Goal: Use online tool/utility: Utilize a website feature to perform a specific function

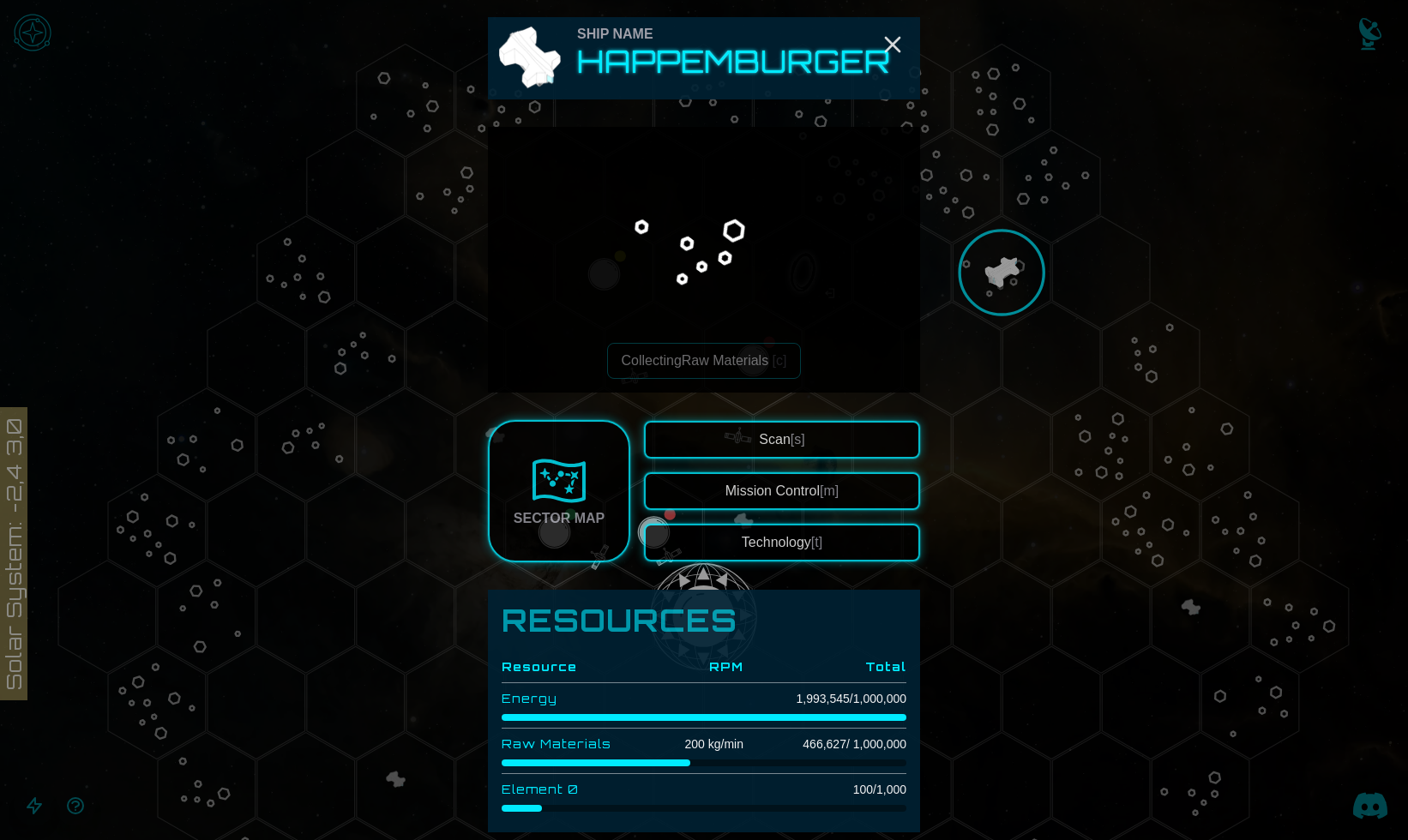
scroll to position [184, 0]
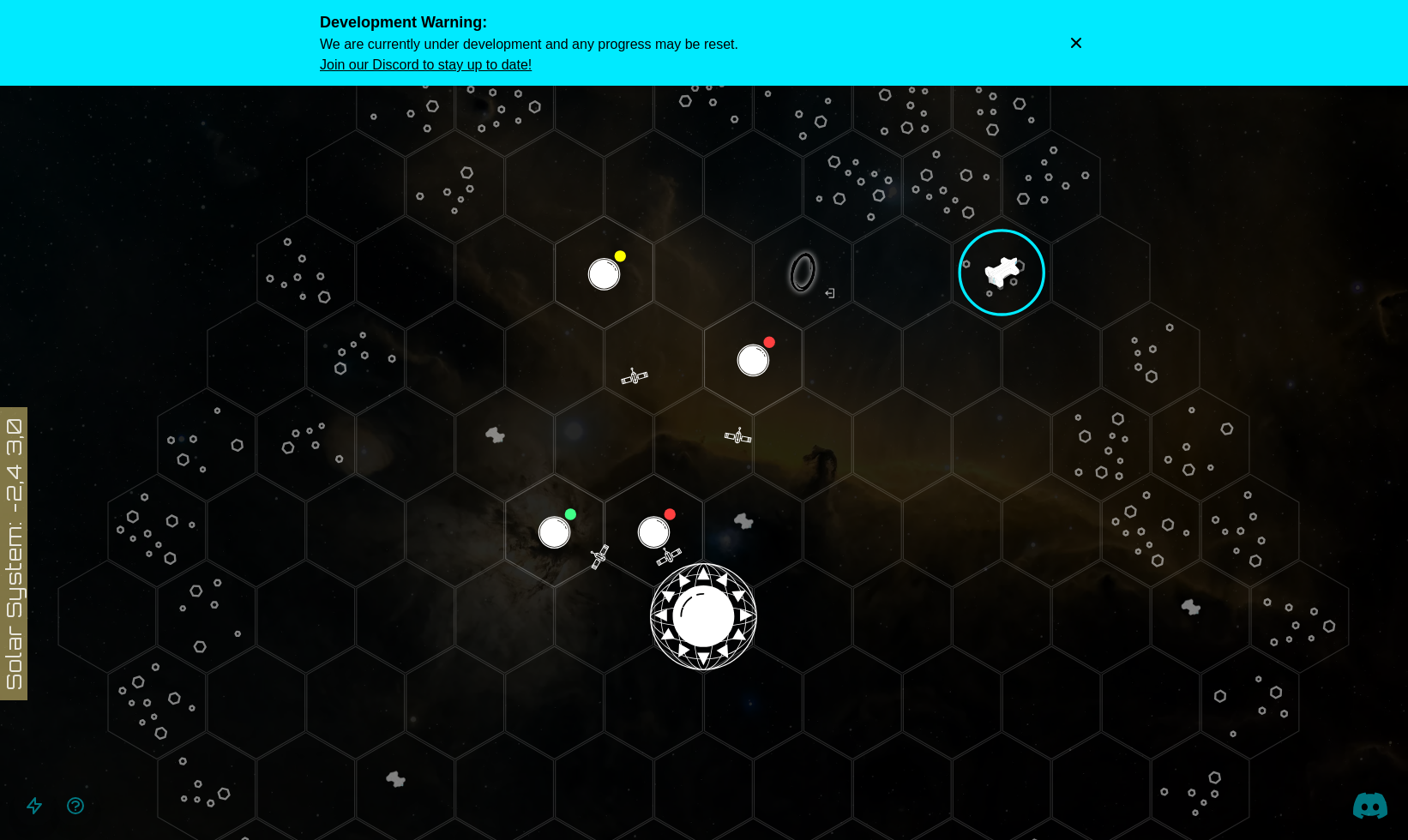
click at [1075, 39] on icon "Dismiss warning" at bounding box center [1075, 42] width 17 height 17
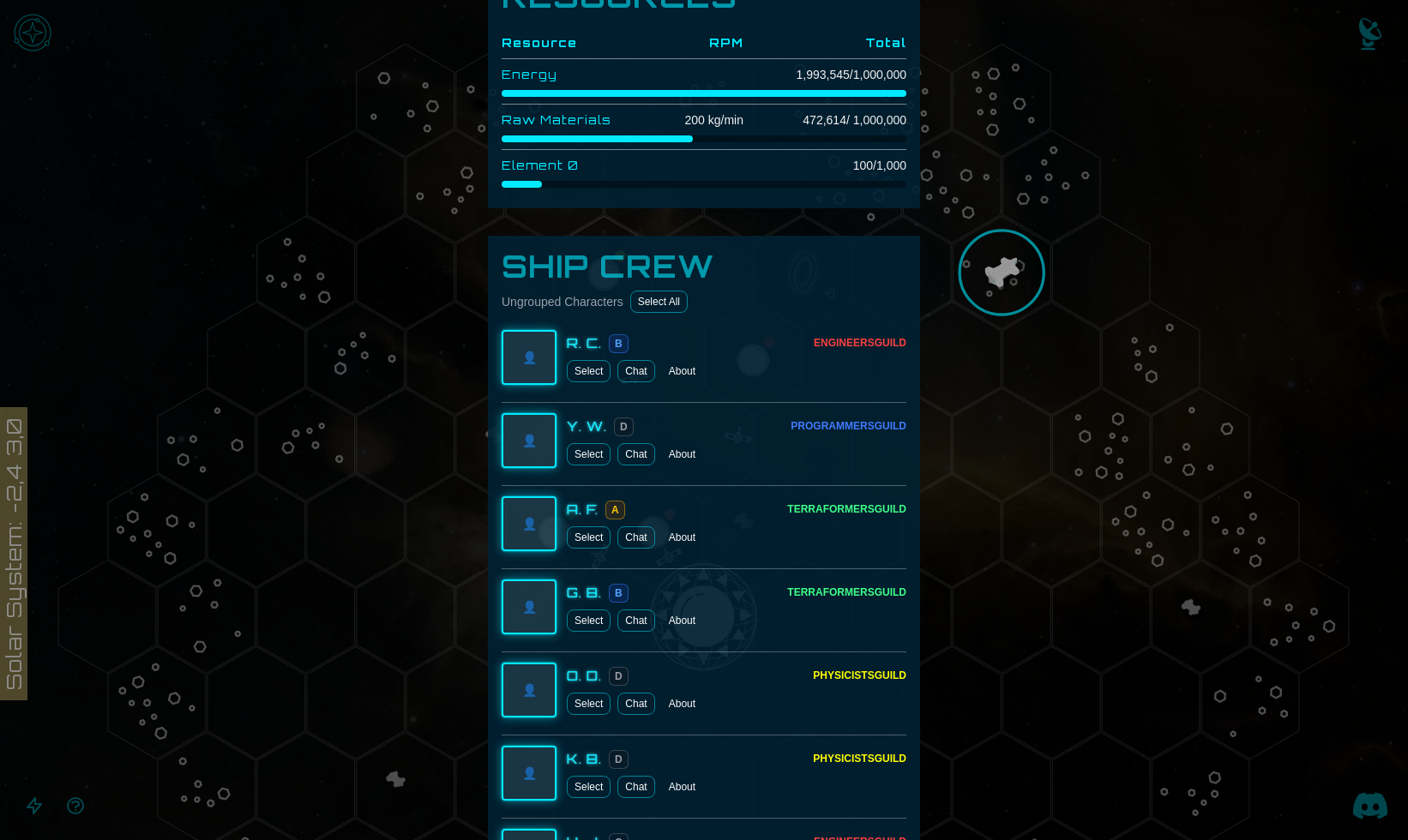
scroll to position [591, 0]
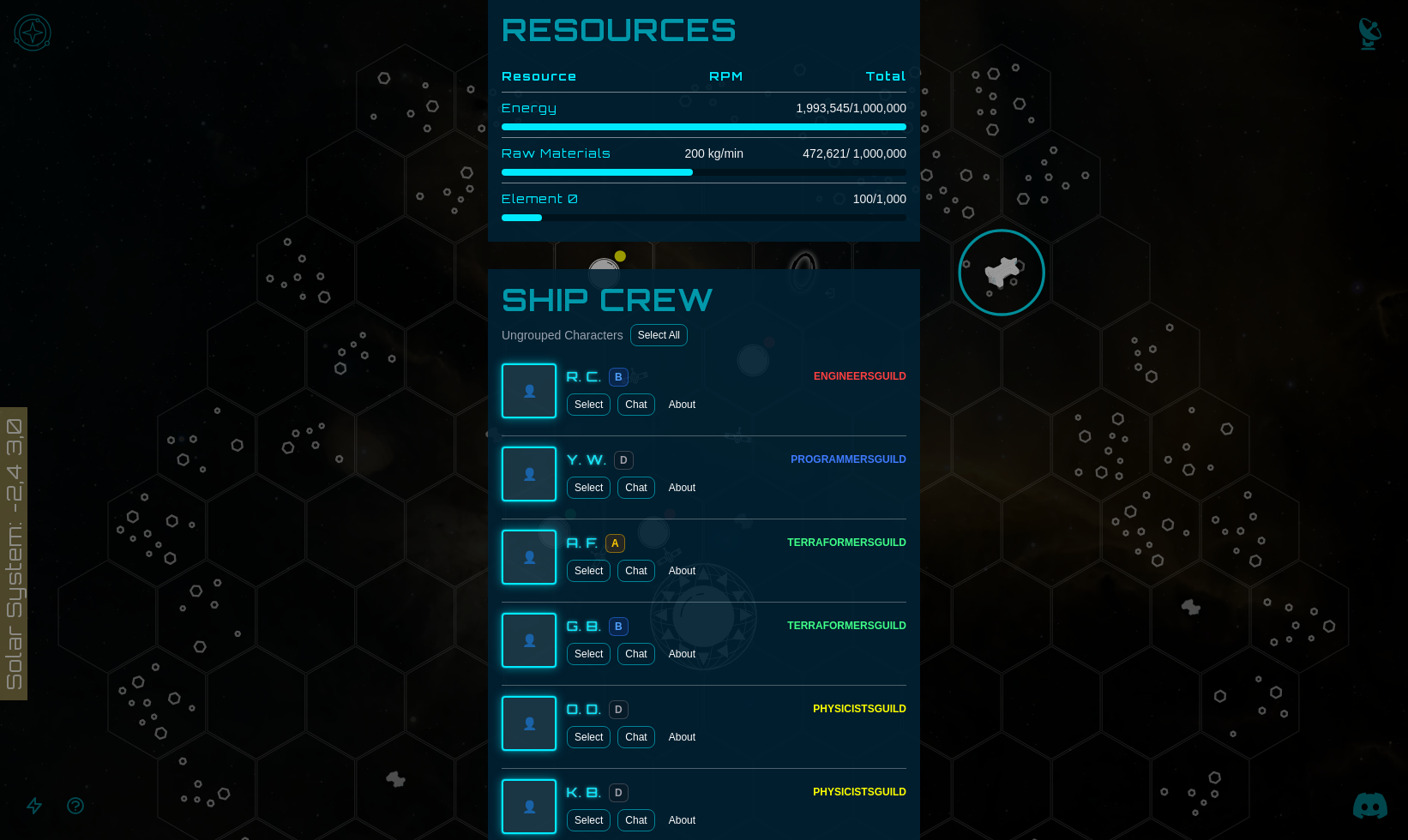
click at [591, 408] on button "Select" at bounding box center [588, 404] width 43 height 22
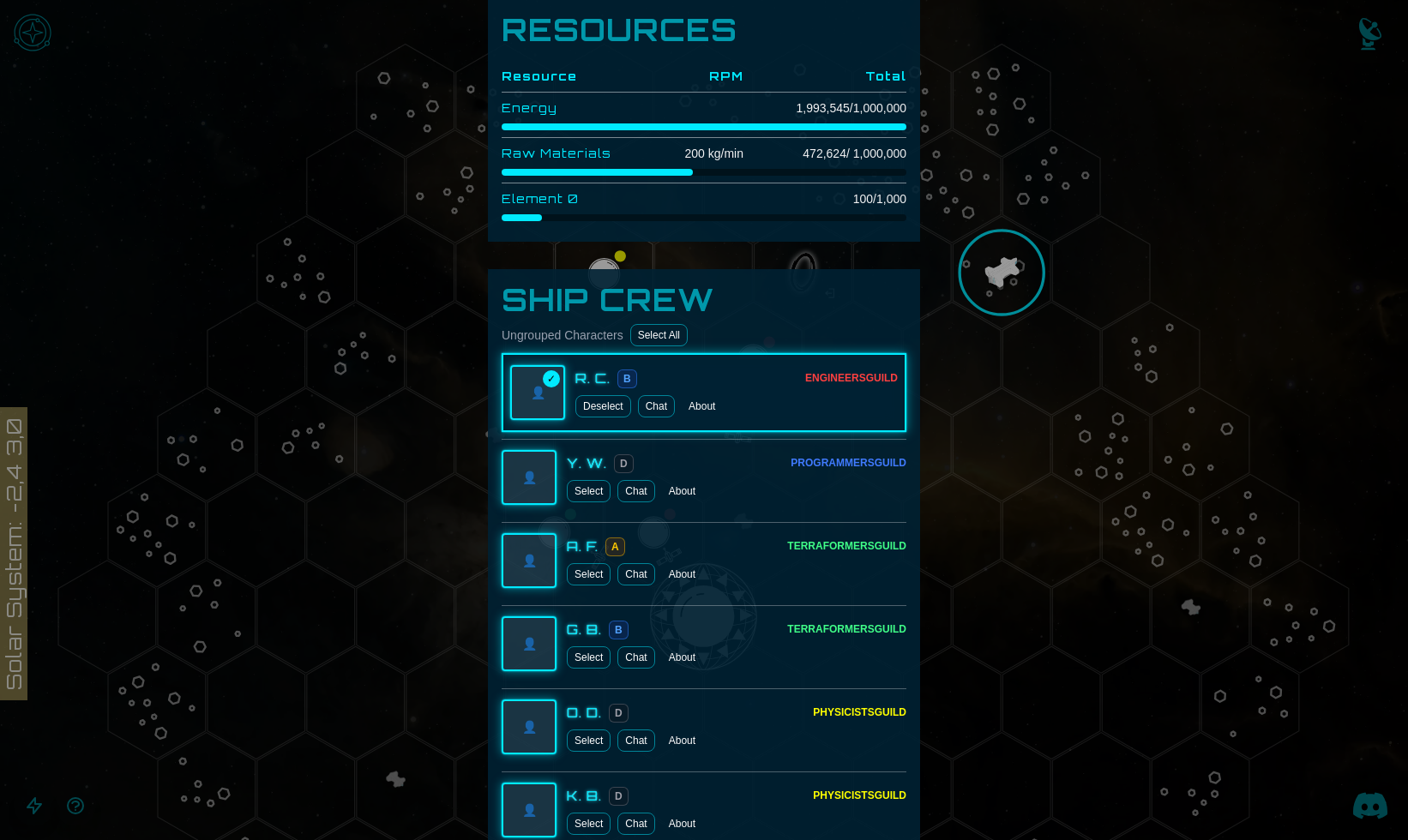
click at [590, 495] on button "Select" at bounding box center [588, 491] width 43 height 22
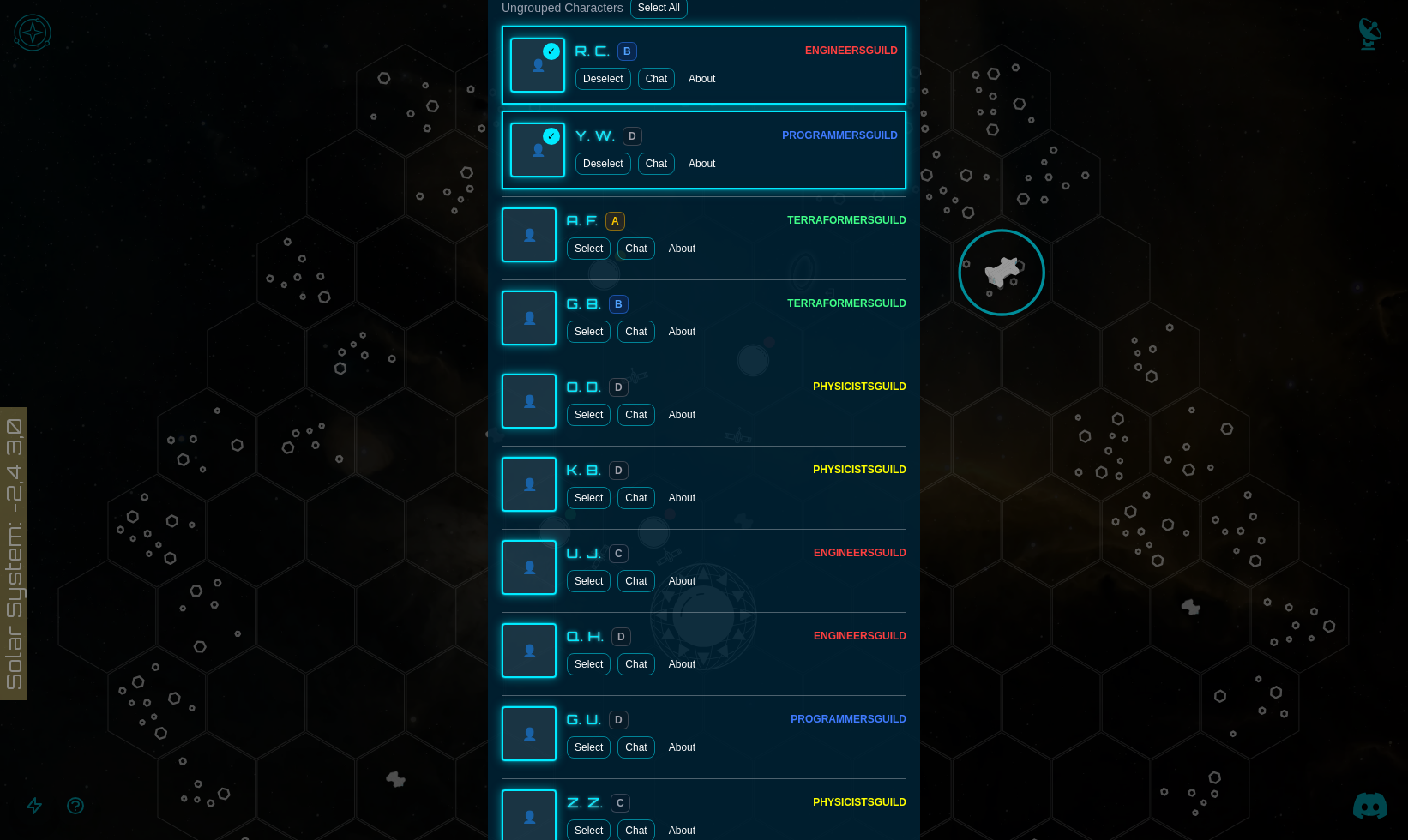
scroll to position [1139, 0]
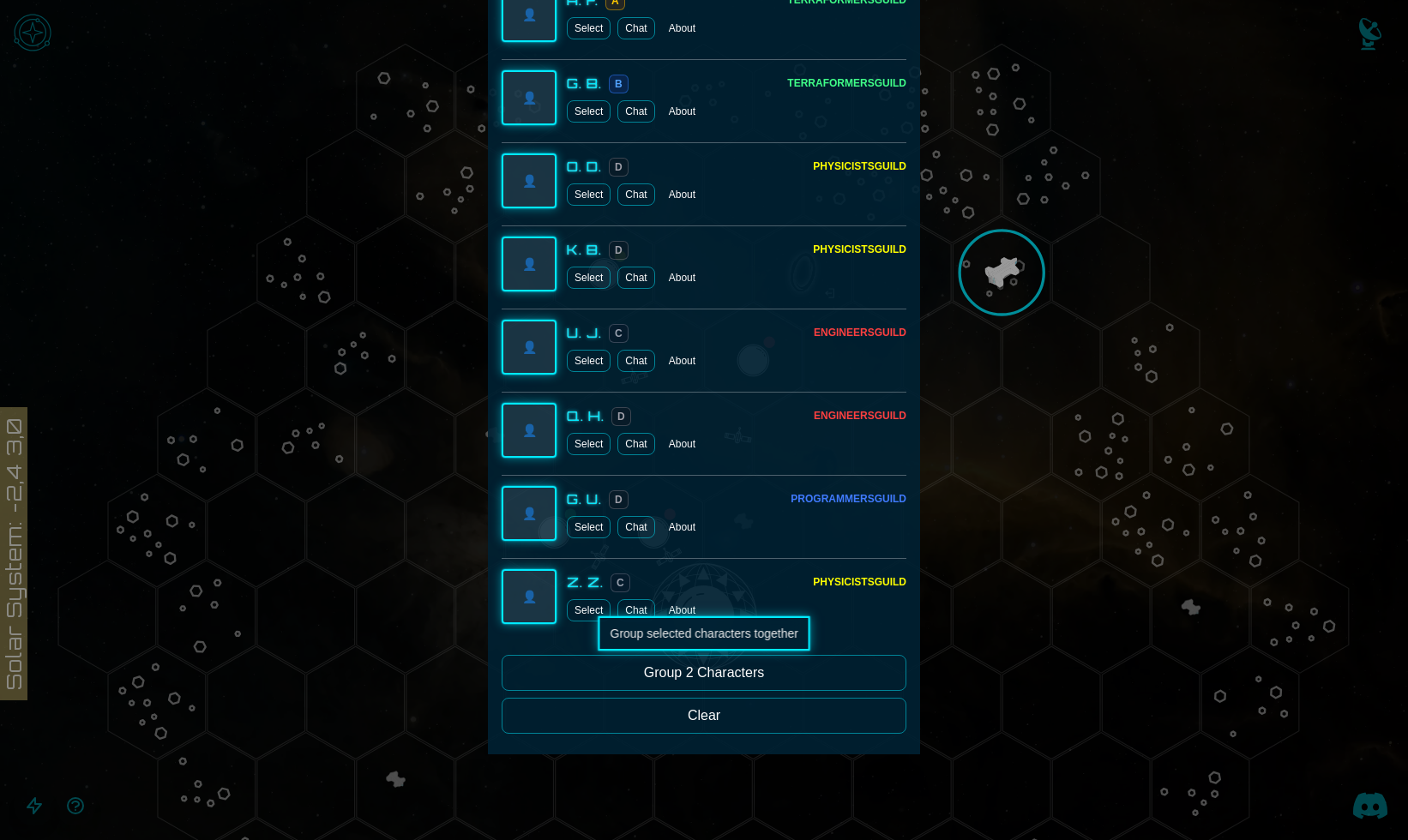
click at [678, 675] on button "Group 2 Characters" at bounding box center [704, 673] width 405 height 36
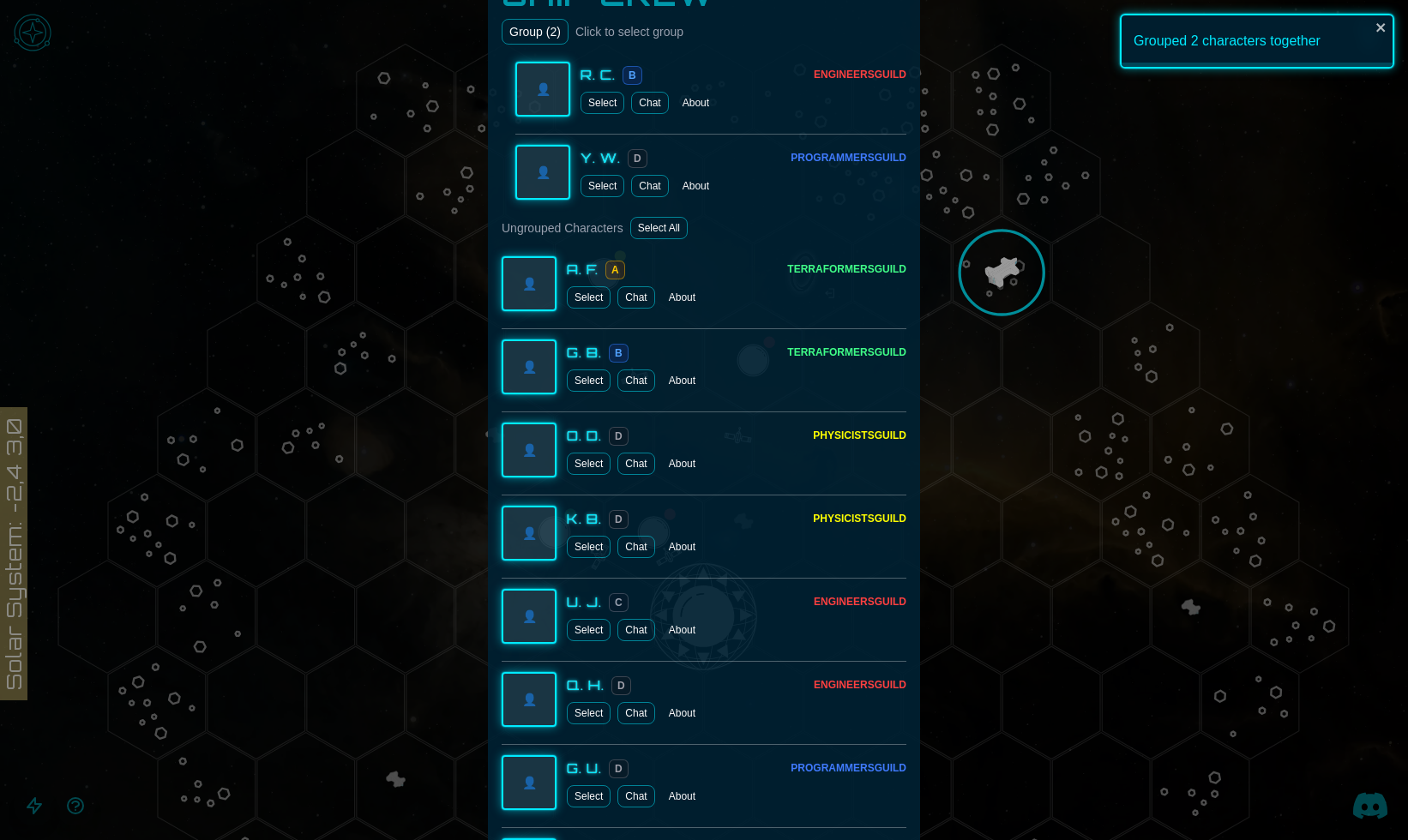
scroll to position [645, 0]
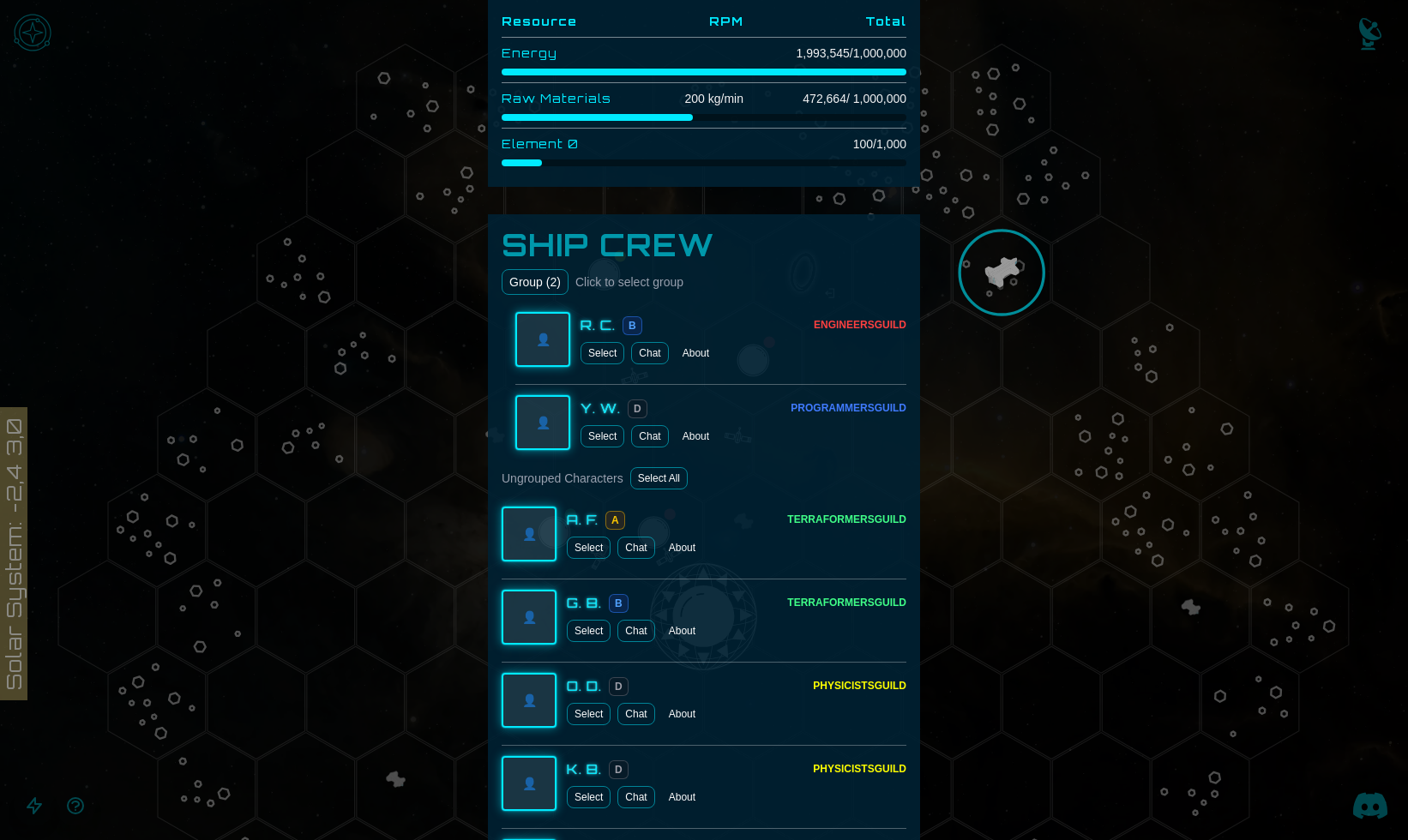
click at [593, 547] on button "Select" at bounding box center [588, 547] width 43 height 22
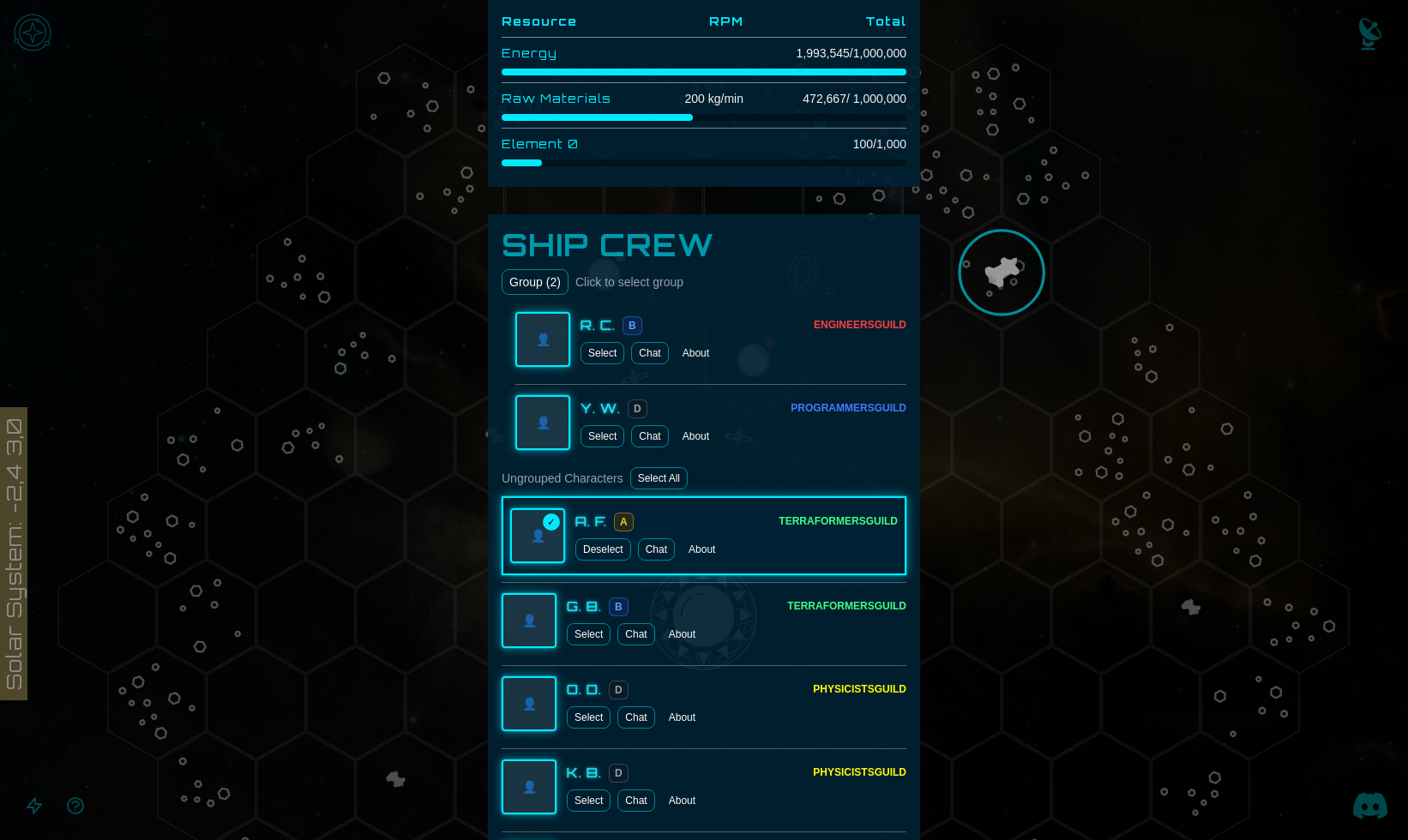
click at [586, 637] on button "Select" at bounding box center [588, 634] width 43 height 22
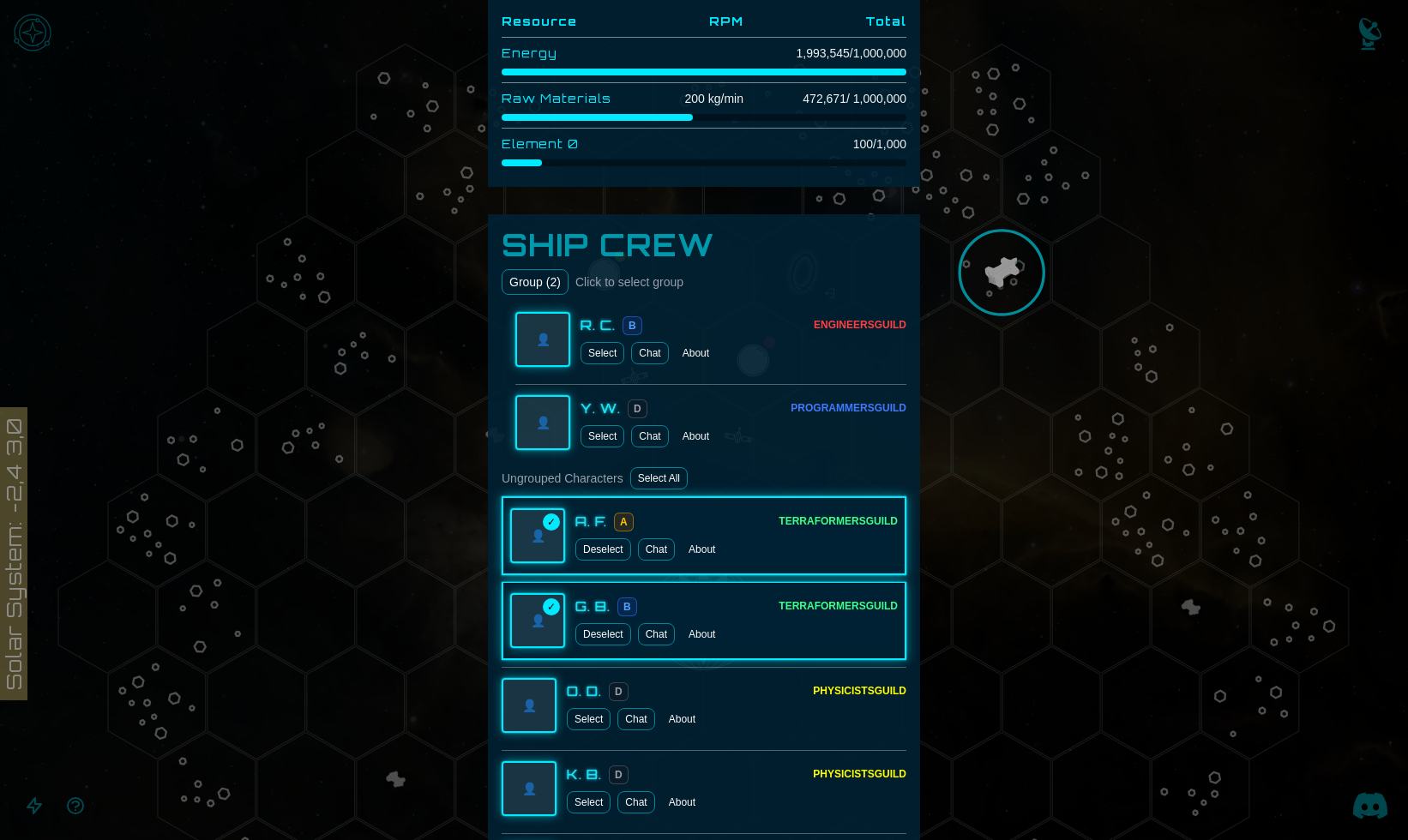
click at [585, 723] on button "Select" at bounding box center [588, 719] width 43 height 22
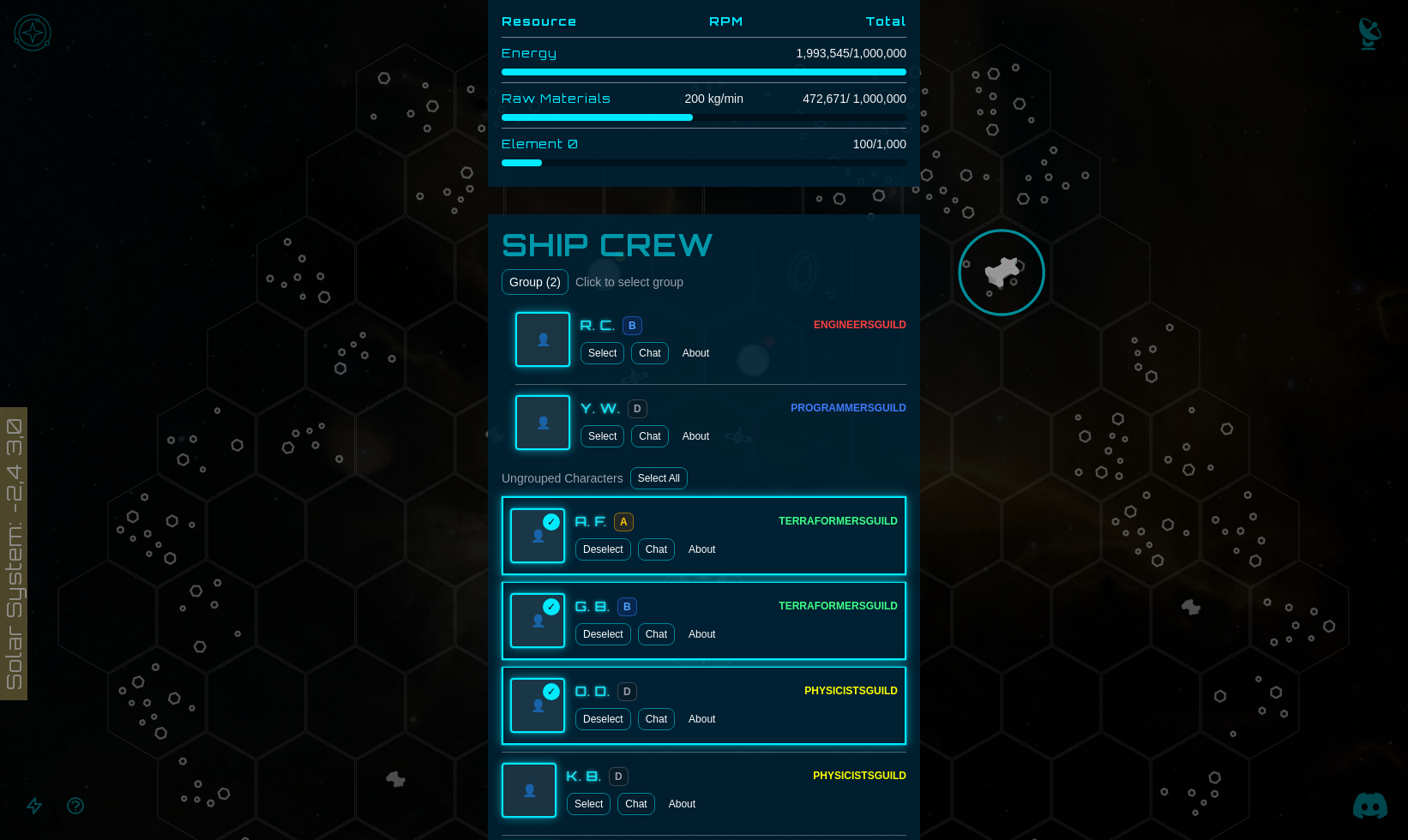
click at [584, 805] on button "Select" at bounding box center [588, 804] width 43 height 22
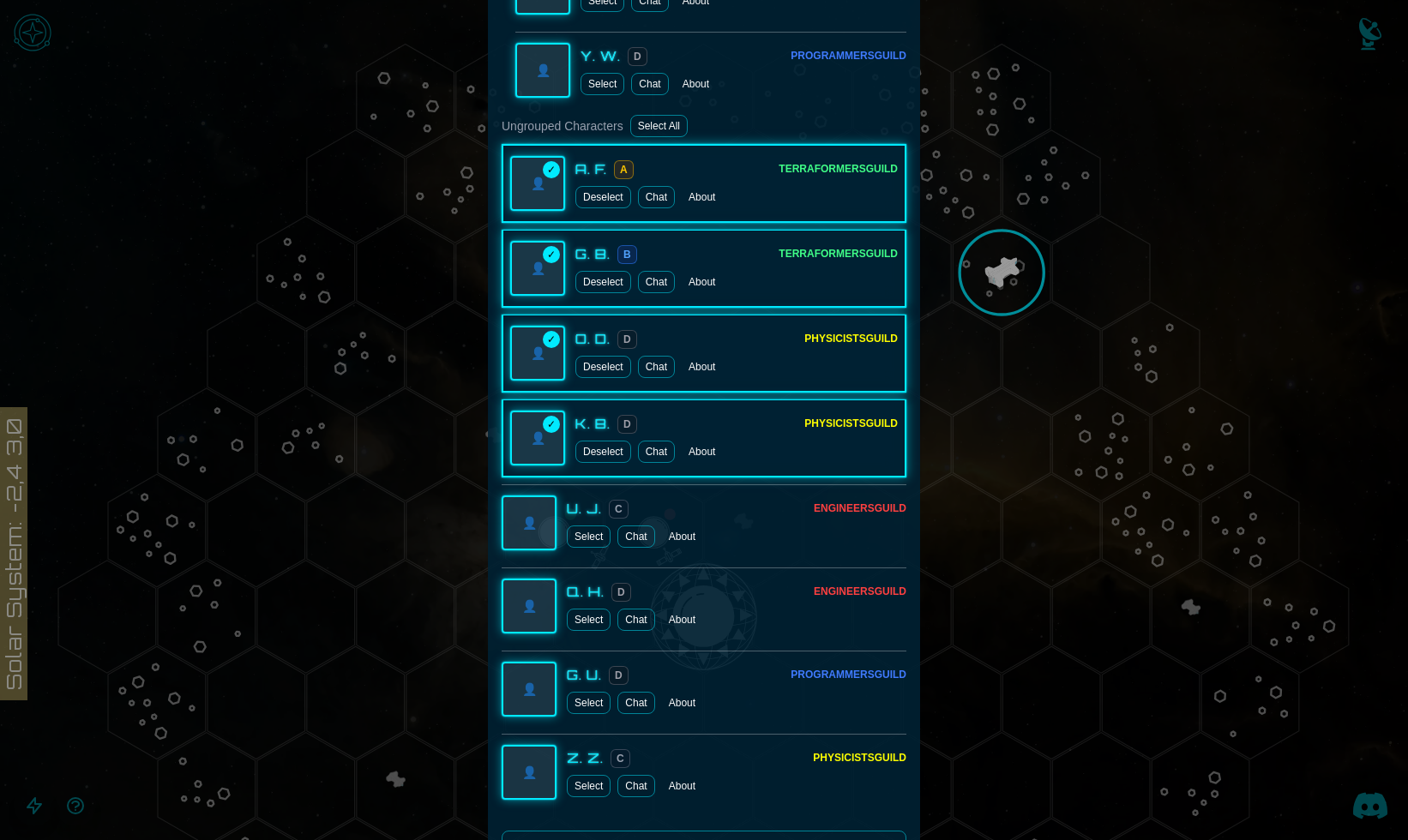
scroll to position [1173, 0]
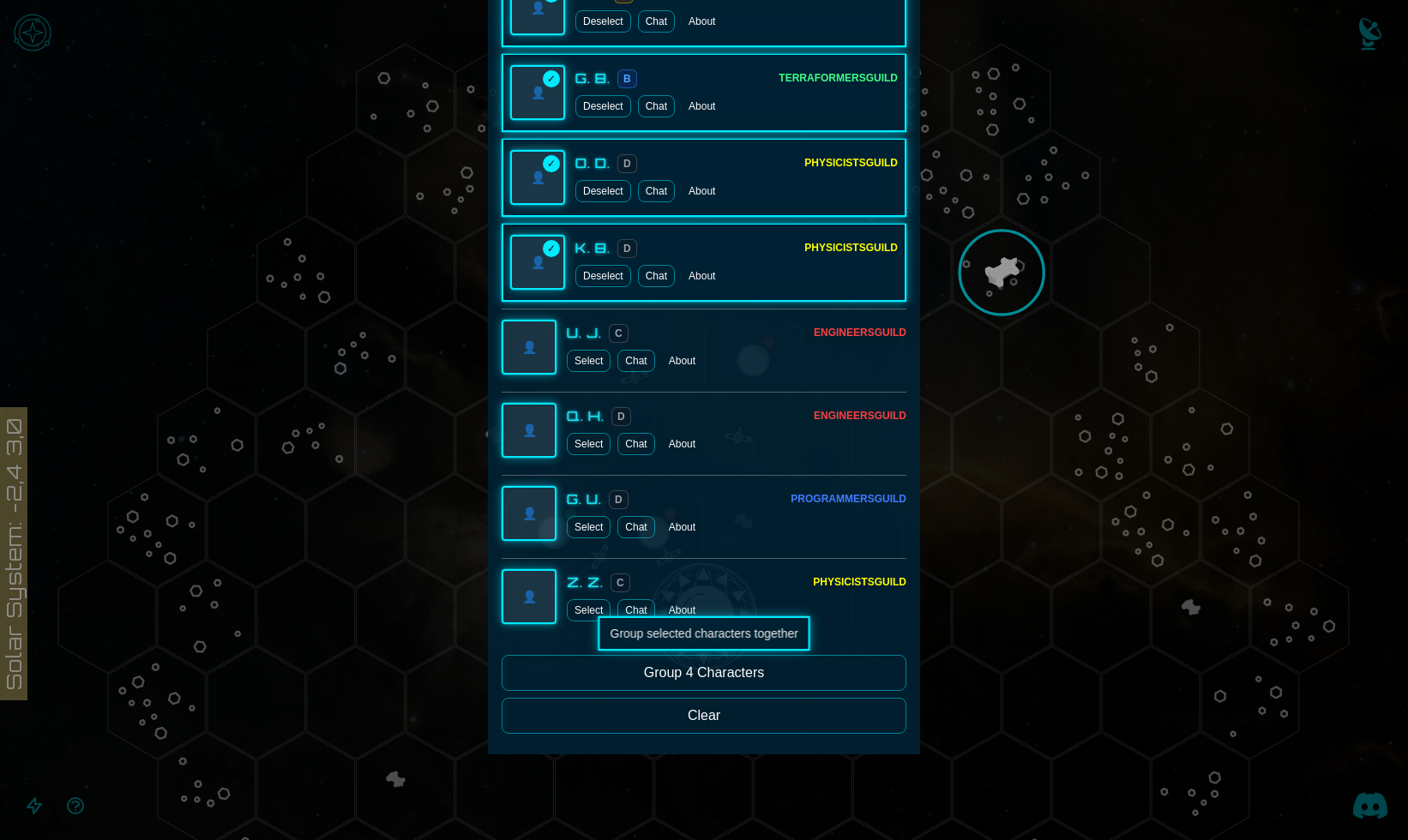
click at [695, 684] on button "Group 4 Characters" at bounding box center [704, 673] width 405 height 36
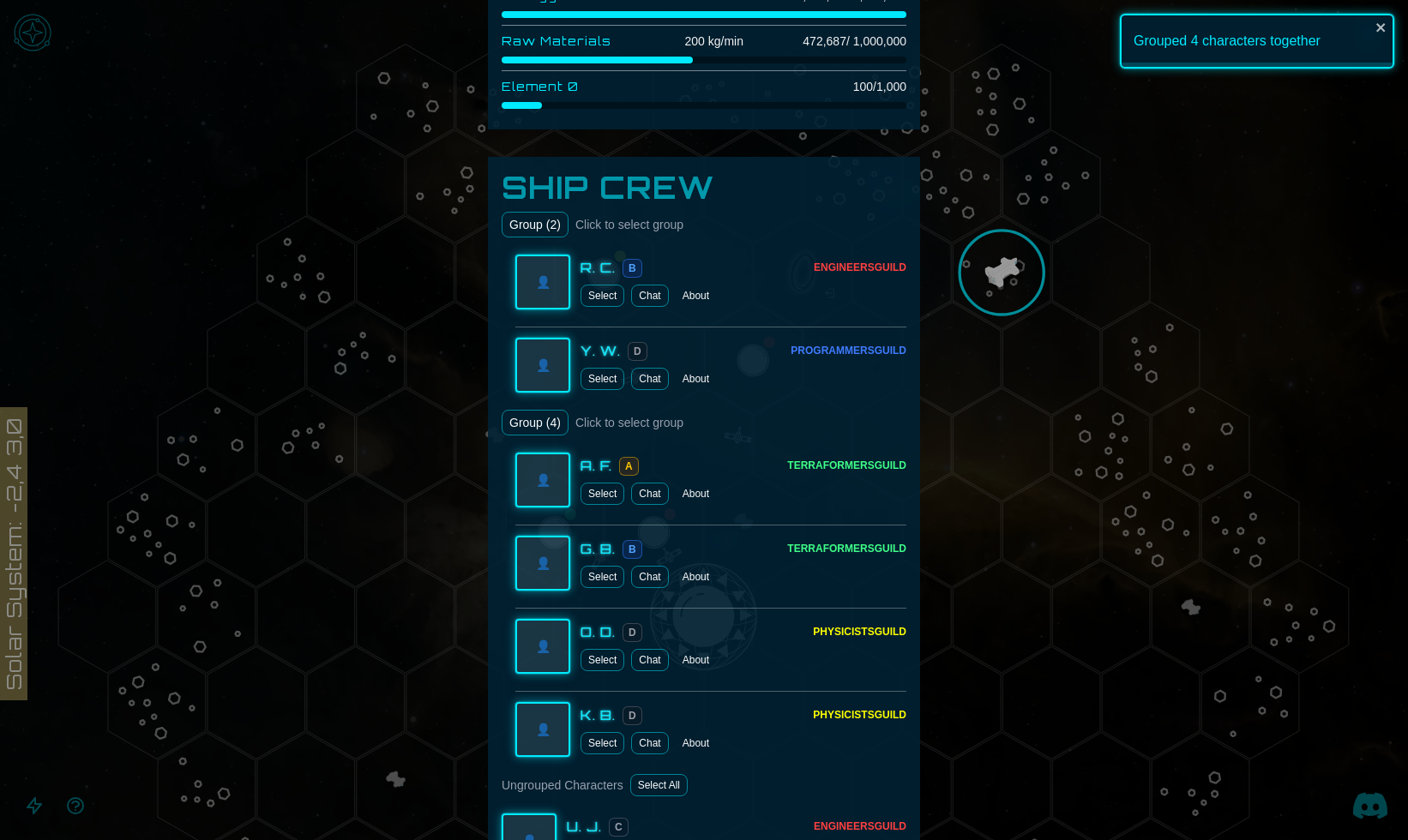
scroll to position [696, 0]
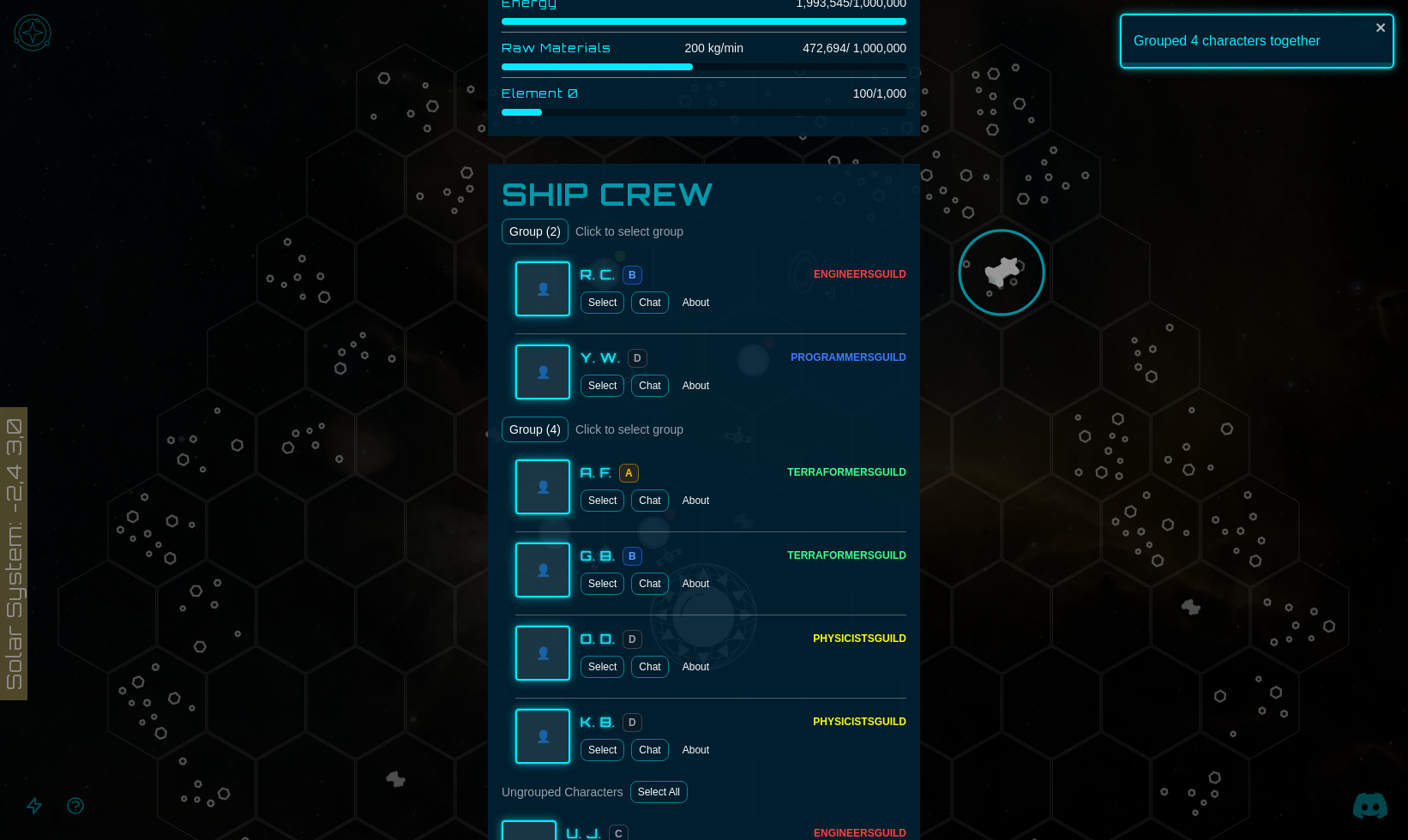
click at [548, 424] on button "Group ( 4 )" at bounding box center [535, 429] width 67 height 26
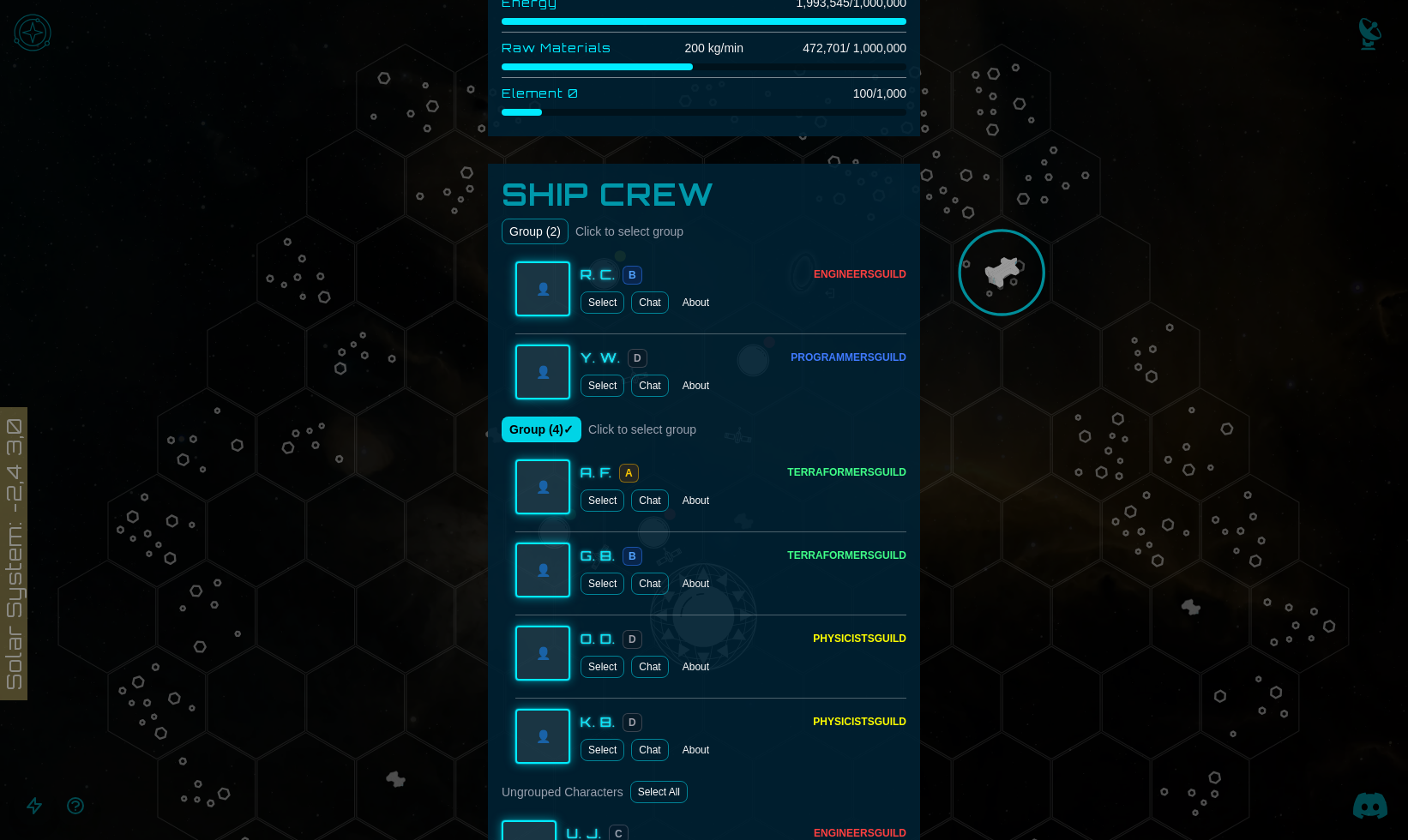
click at [555, 432] on button "Group ( 4 ) ✓" at bounding box center [541, 429] width 80 height 26
click at [548, 238] on button "Group ( 2 )" at bounding box center [535, 231] width 67 height 26
click at [548, 238] on button "Group ( 2 ) ✓" at bounding box center [541, 231] width 80 height 26
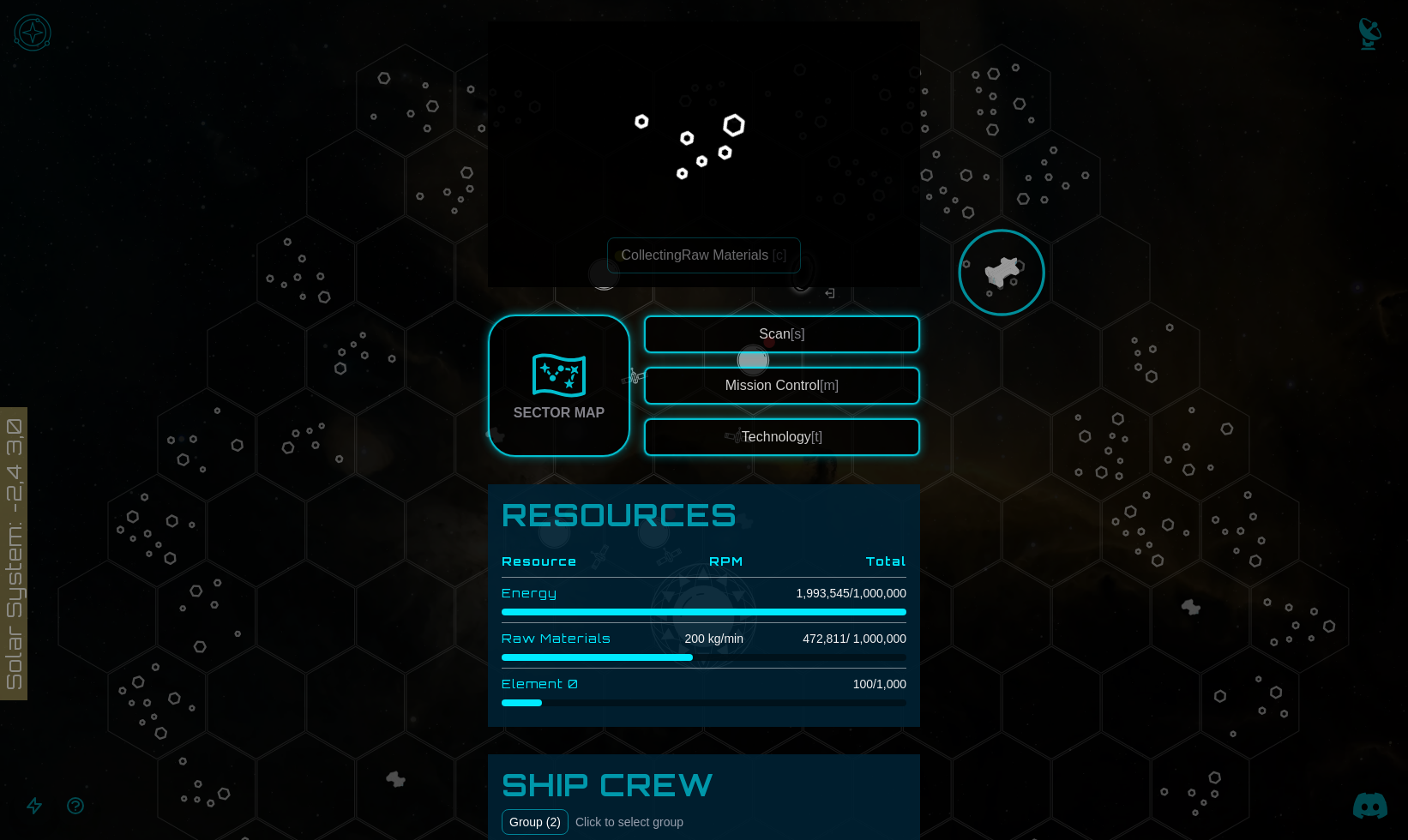
scroll to position [0, 0]
